Goal: Transaction & Acquisition: Subscribe to service/newsletter

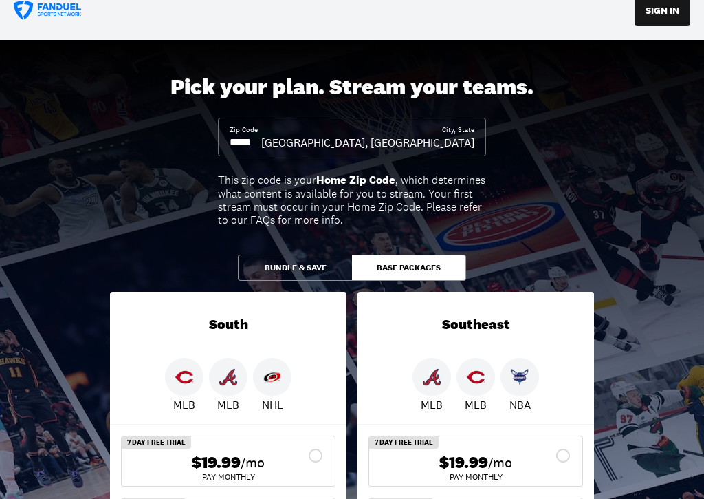
scroll to position [21, 0]
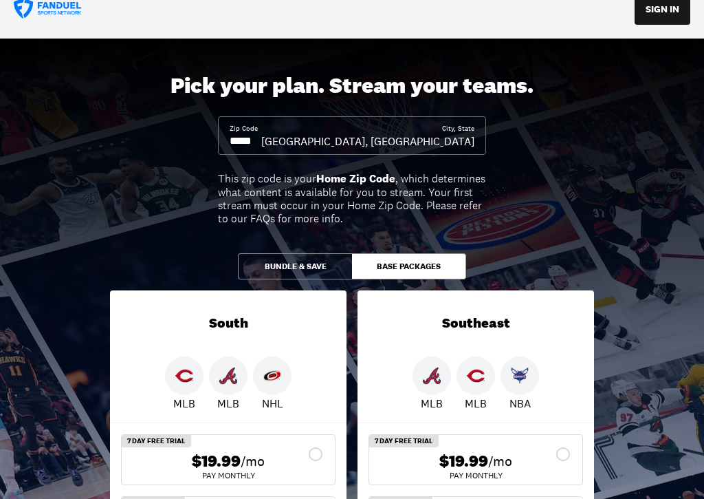
click at [261, 136] on input at bounding box center [246, 140] width 32 height 15
click at [261, 143] on input at bounding box center [246, 140] width 32 height 15
click at [261, 140] on input at bounding box center [246, 140] width 32 height 15
click at [261, 135] on input at bounding box center [246, 140] width 32 height 15
click at [261, 143] on input at bounding box center [246, 140] width 32 height 15
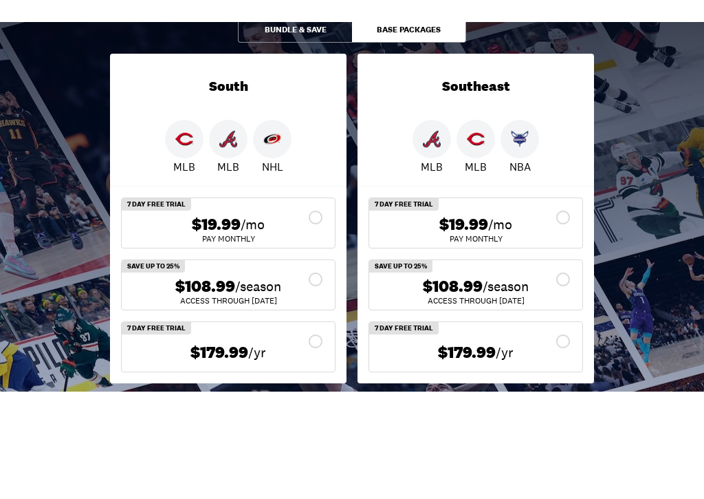
scroll to position [193, 0]
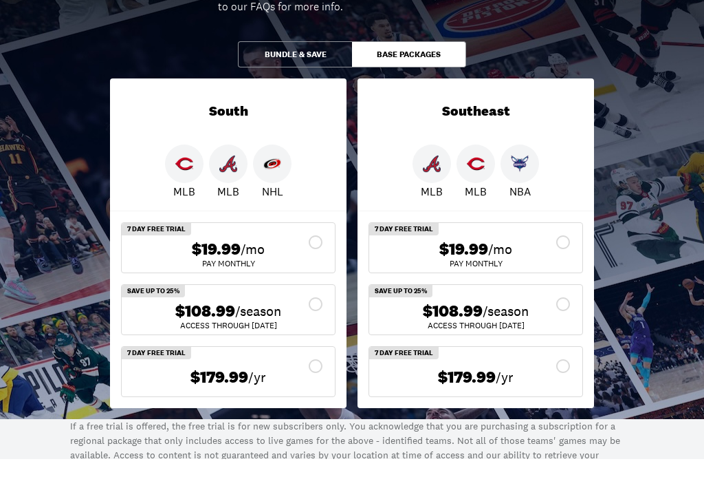
type input "*****"
click at [309, 81] on button "Bundle & Save" at bounding box center [295, 94] width 114 height 26
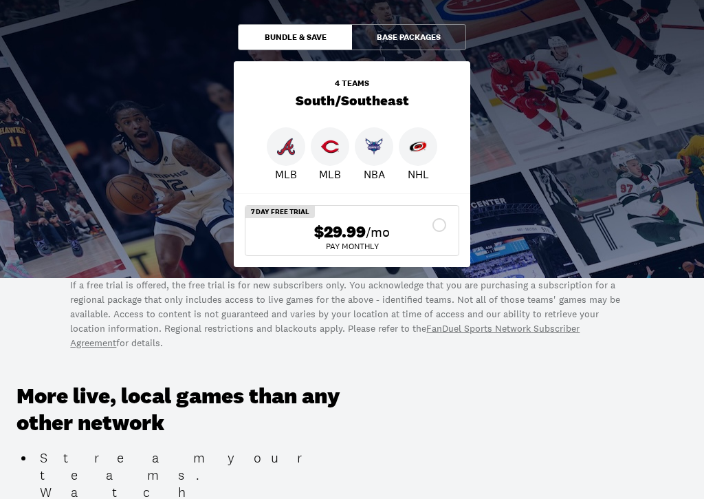
scroll to position [250, 0]
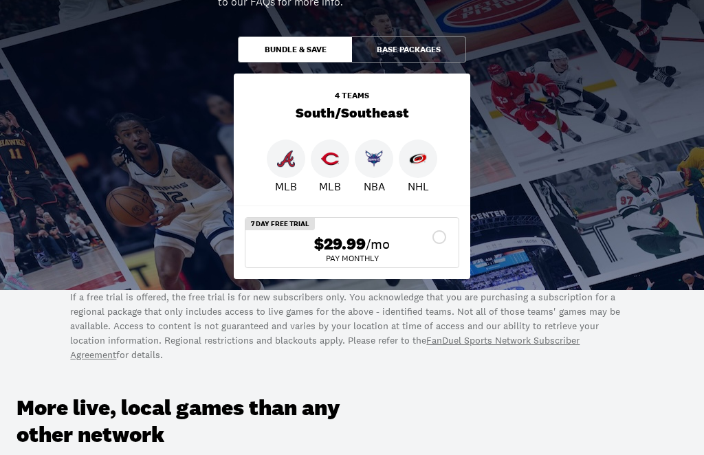
click at [421, 49] on button "Base Packages" at bounding box center [409, 50] width 114 height 26
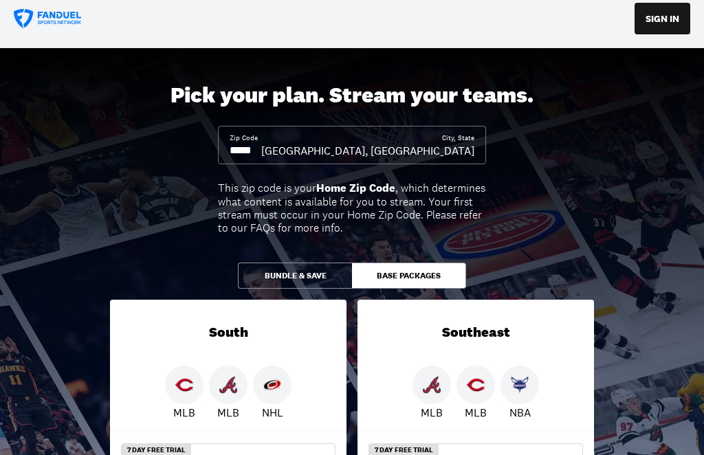
scroll to position [0, 0]
